Goal: Task Accomplishment & Management: Manage account settings

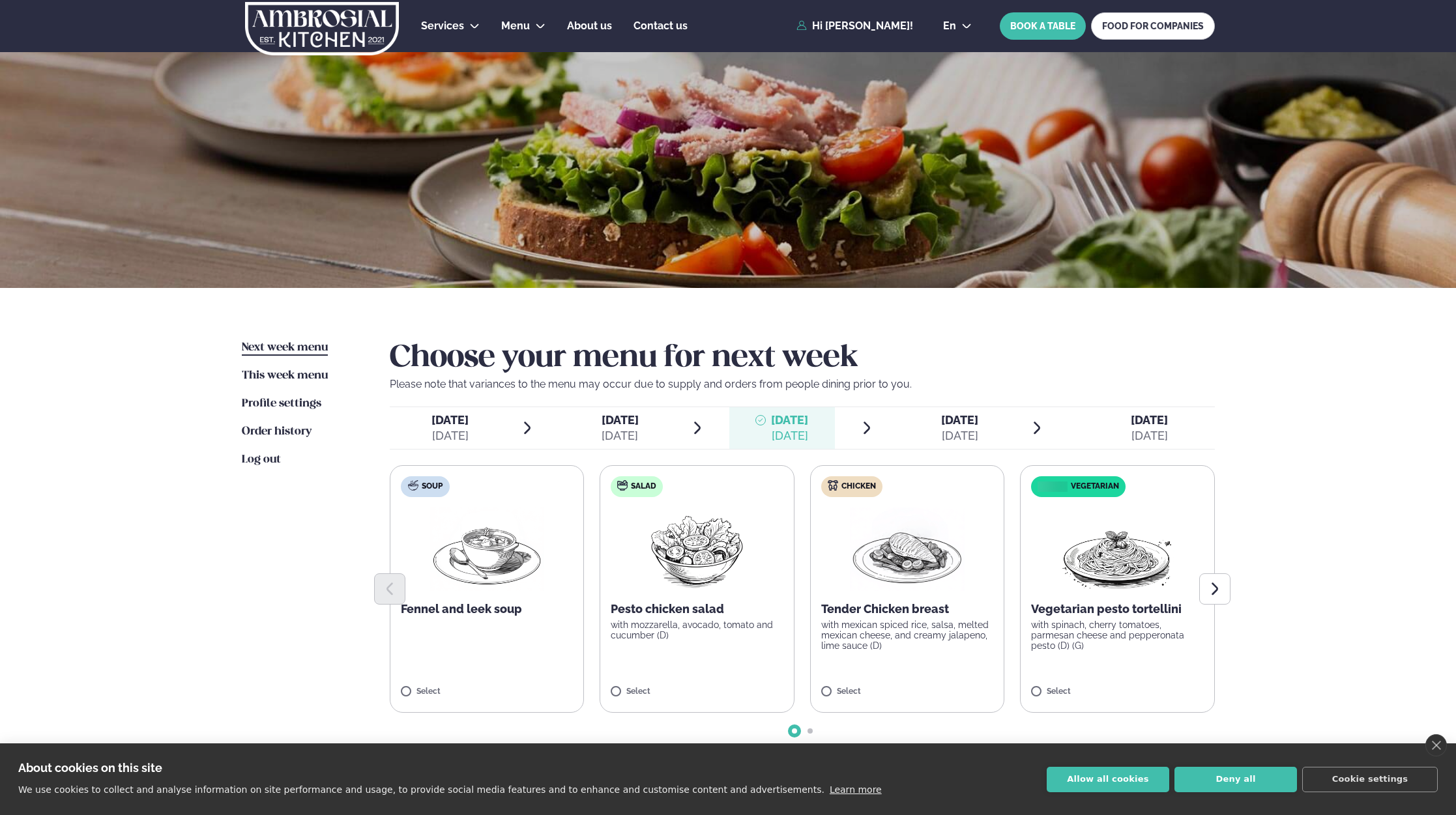
scroll to position [42, 0]
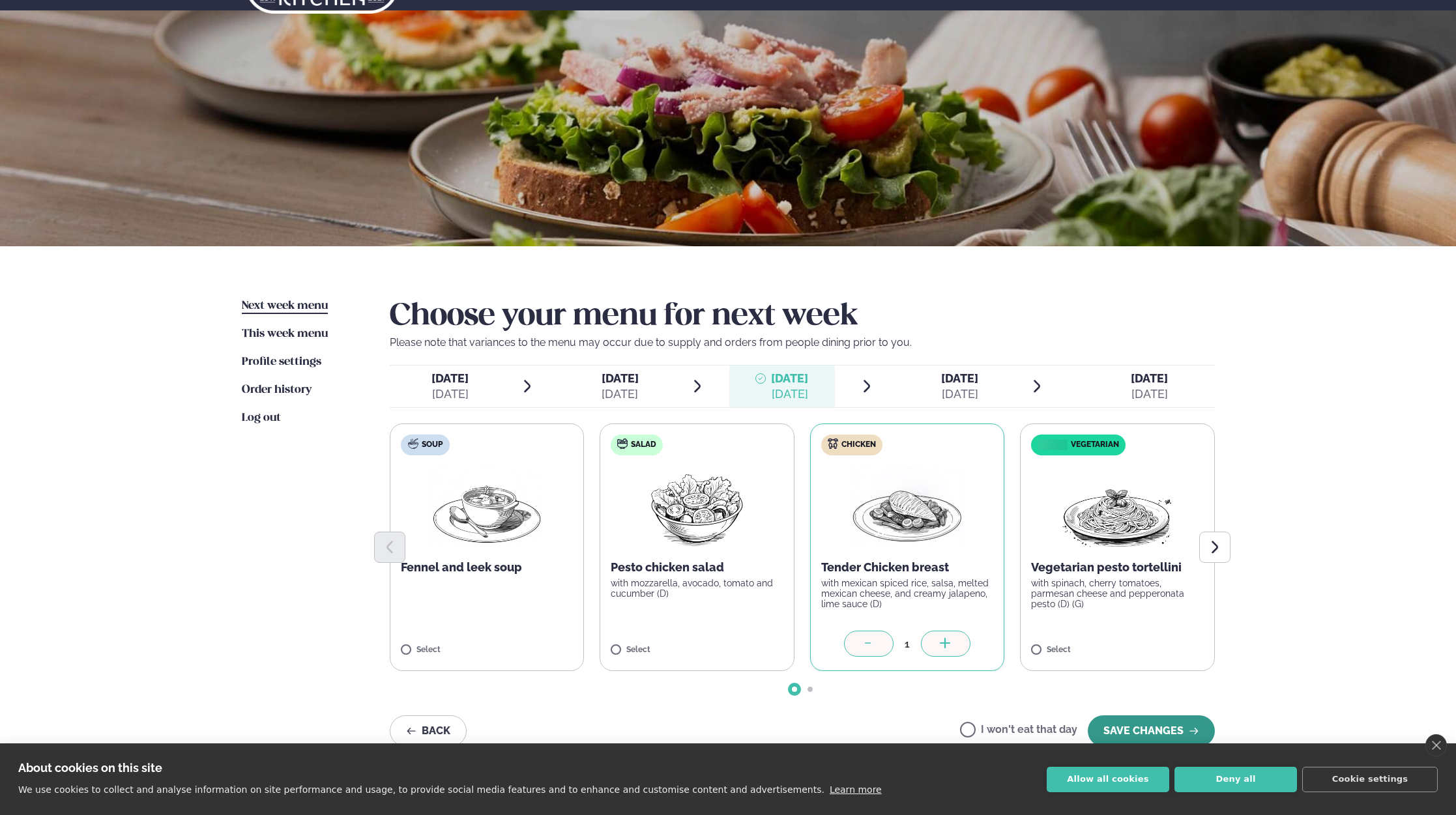
click at [1126, 727] on button "SAVE CHANGES" at bounding box center [1151, 731] width 127 height 32
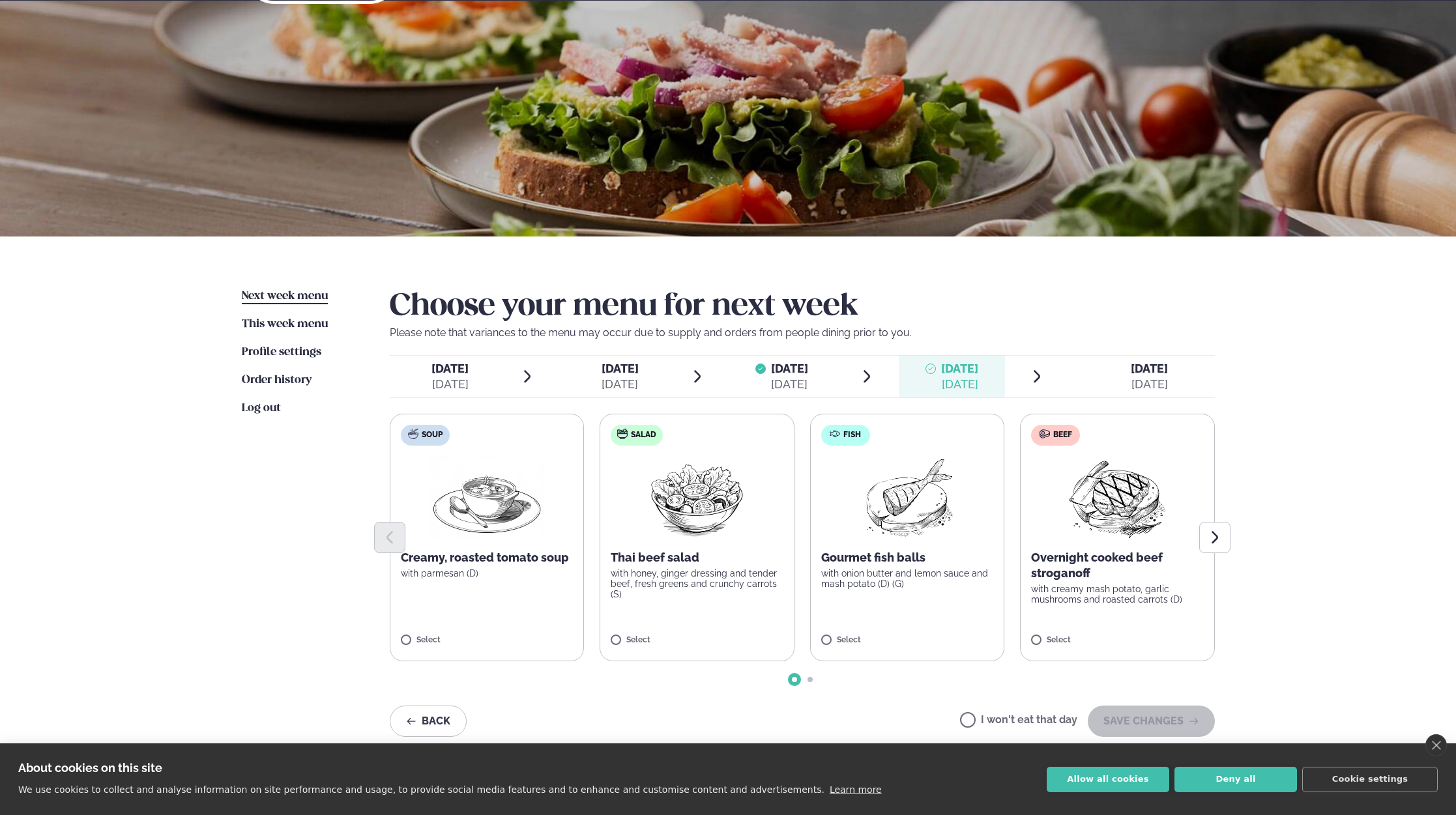
scroll to position [59, 0]
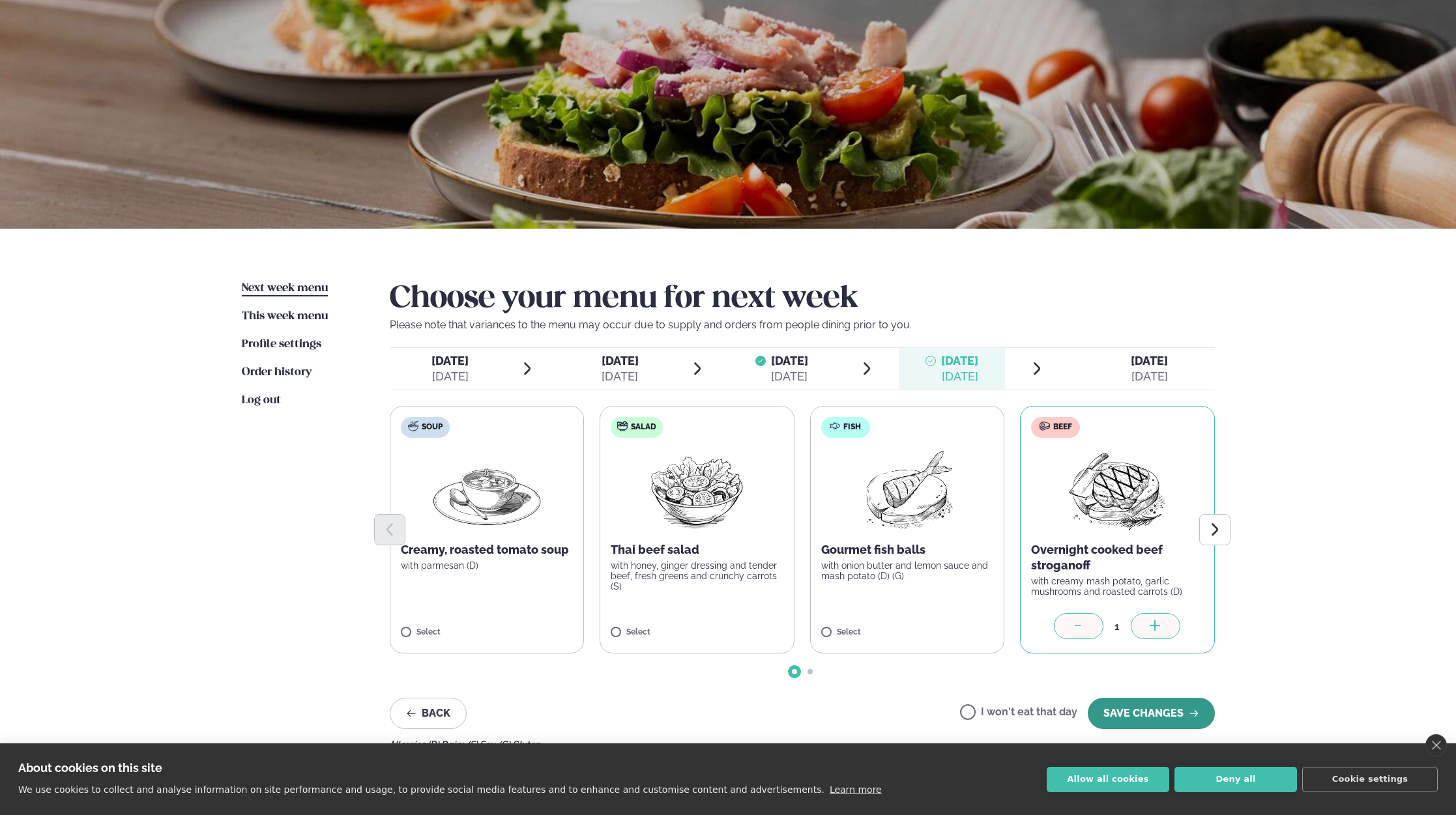
click at [1148, 707] on button "SAVE CHANGES" at bounding box center [1151, 713] width 127 height 32
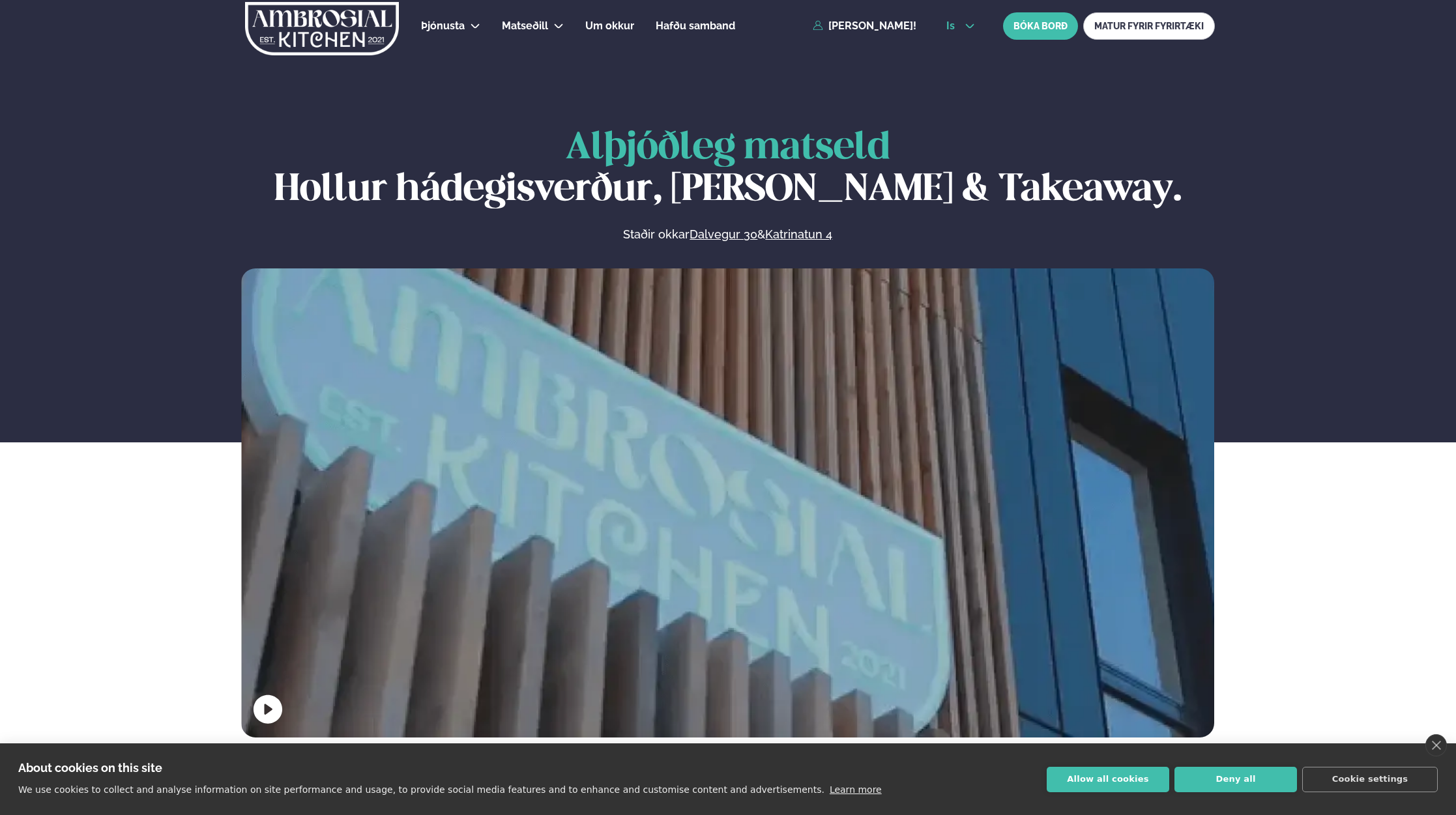
click at [973, 27] on icon at bounding box center [970, 25] width 10 height 10
click at [956, 47] on link "en" at bounding box center [960, 49] width 49 height 26
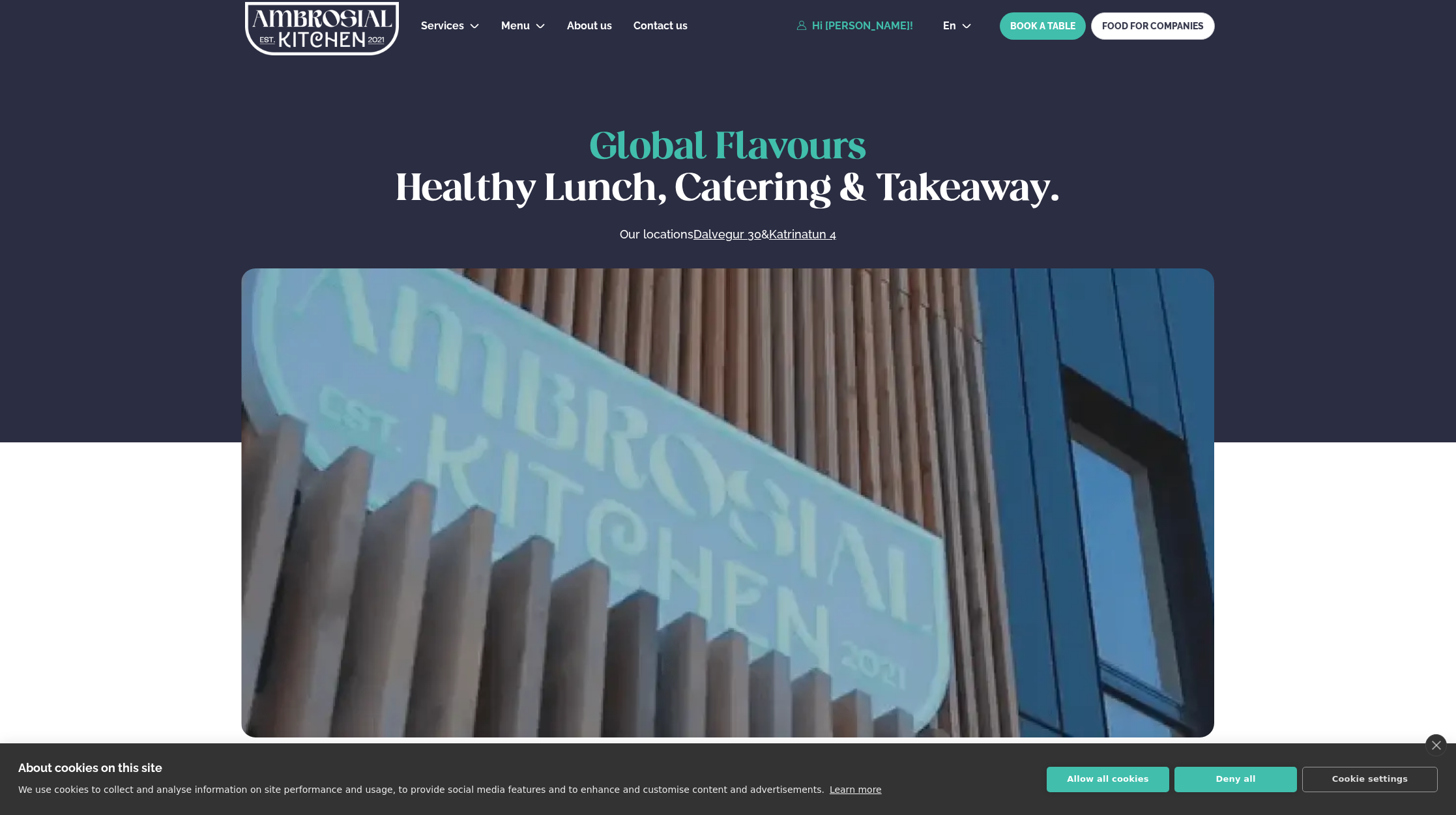
click at [897, 25] on link "Hi [PERSON_NAME]!" at bounding box center [855, 25] width 117 height 12
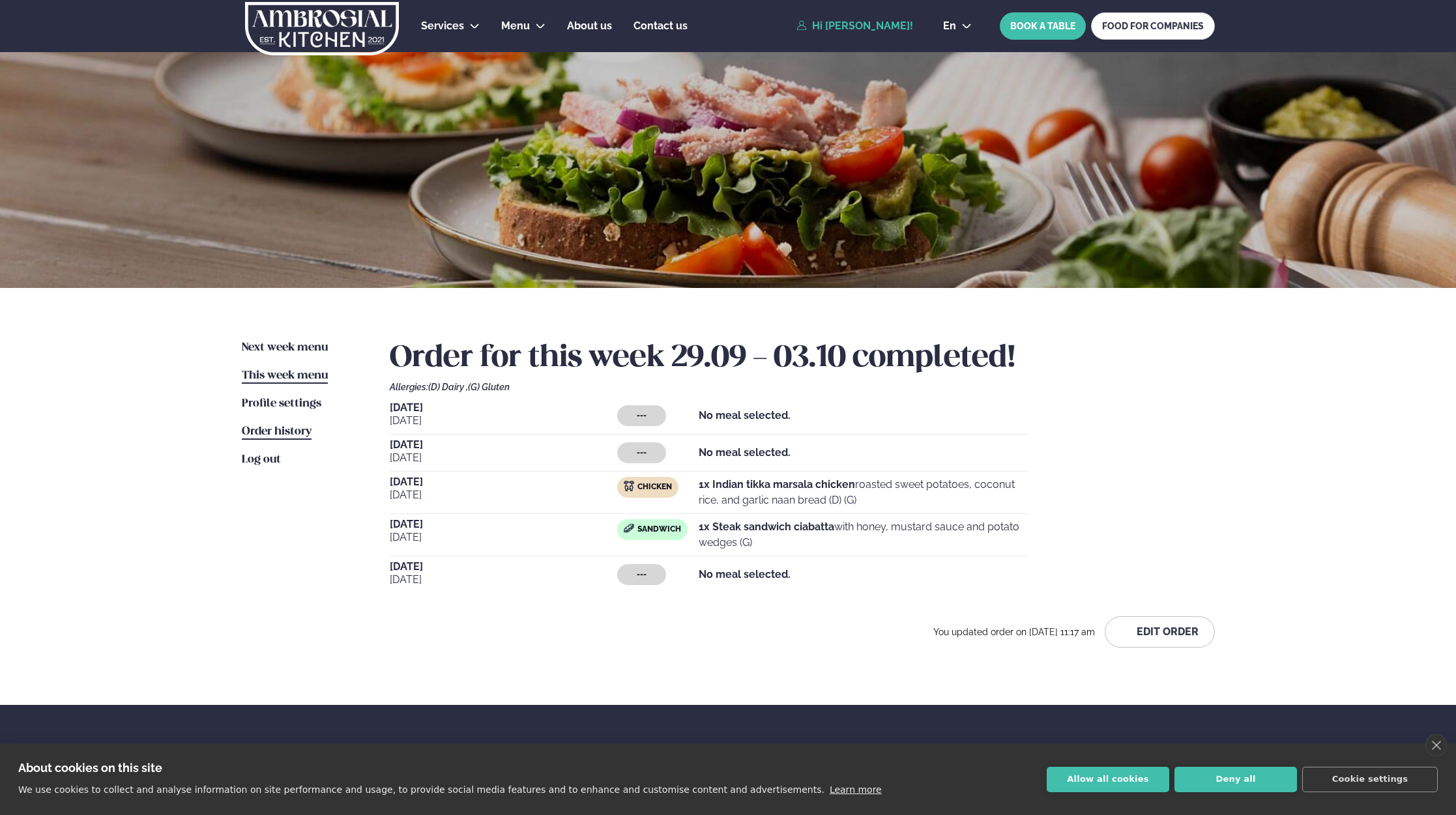
click at [274, 429] on span "Order history" at bounding box center [277, 432] width 70 height 11
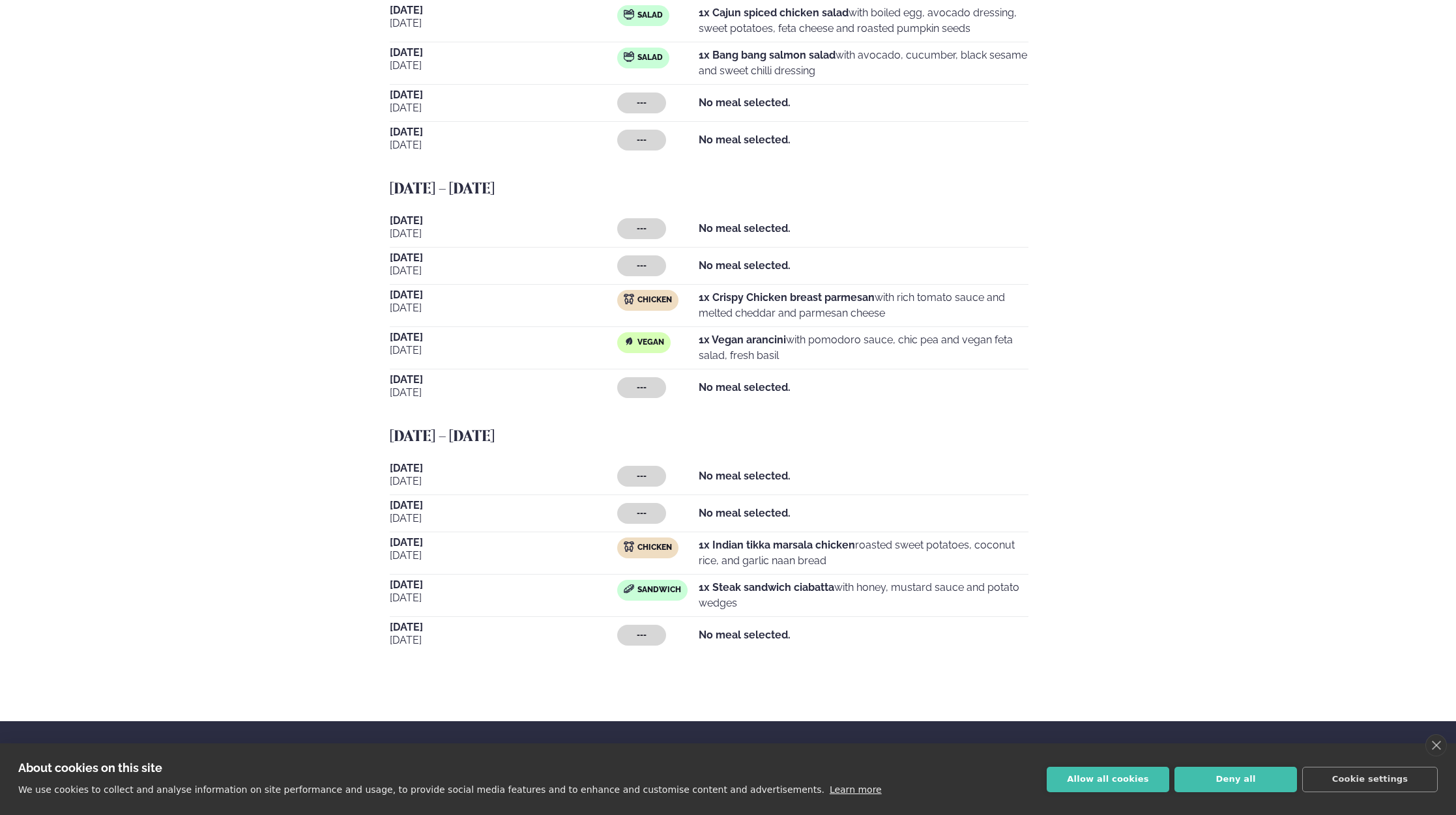
scroll to position [684, 0]
